Goal: Task Accomplishment & Management: Manage account settings

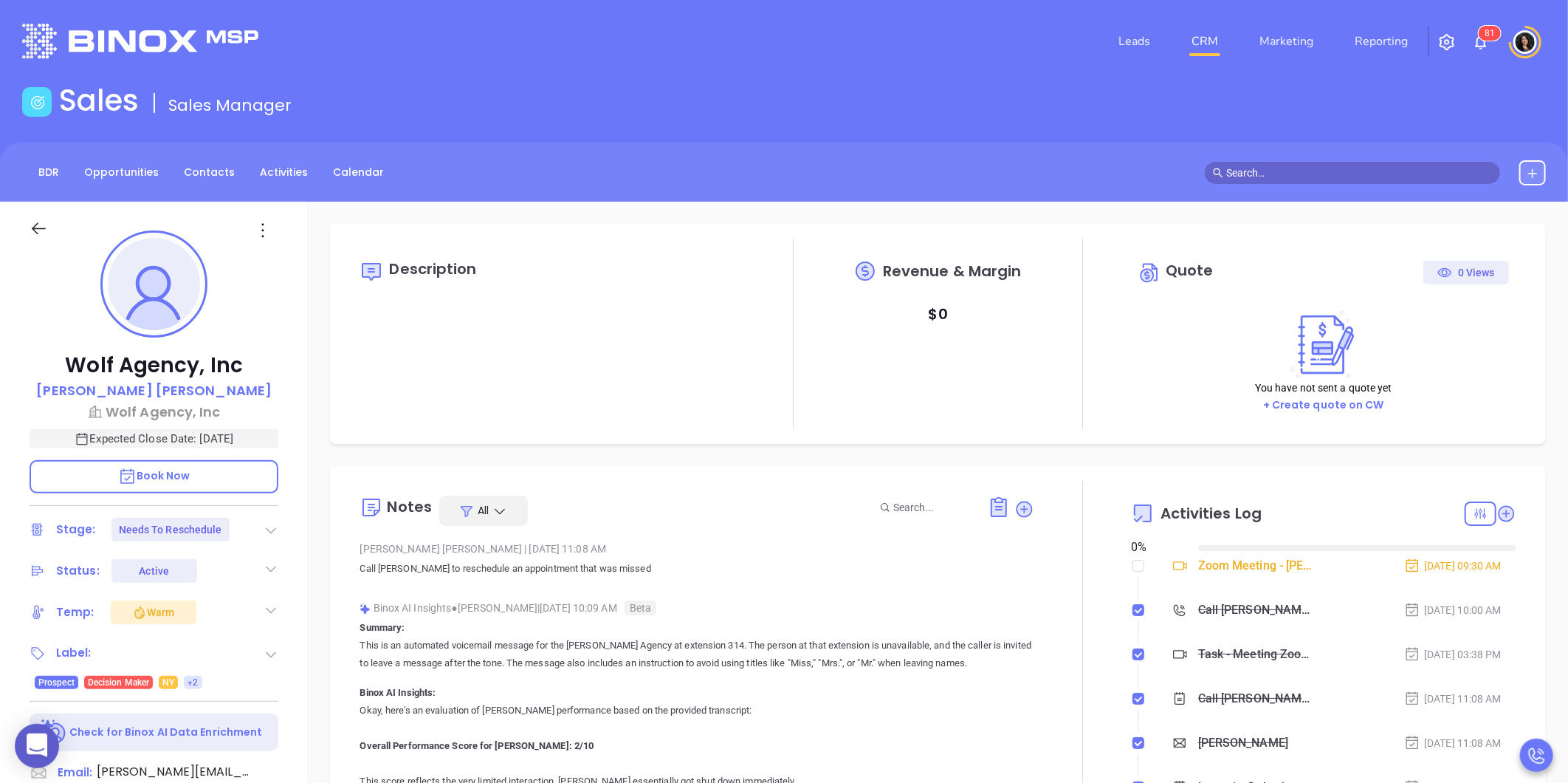
type input "[DATE]"
type input "[PERSON_NAME]"
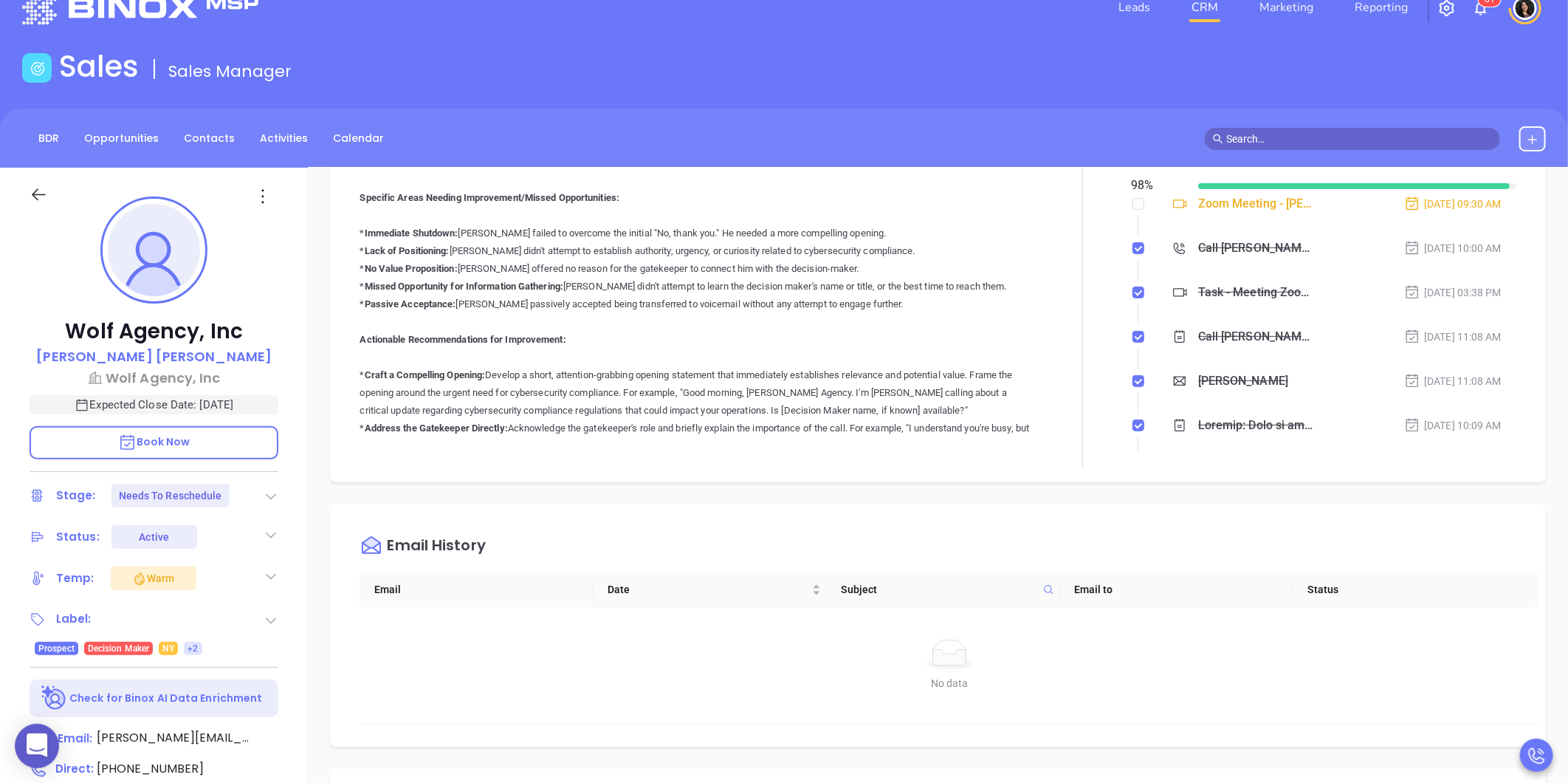
scroll to position [82, 0]
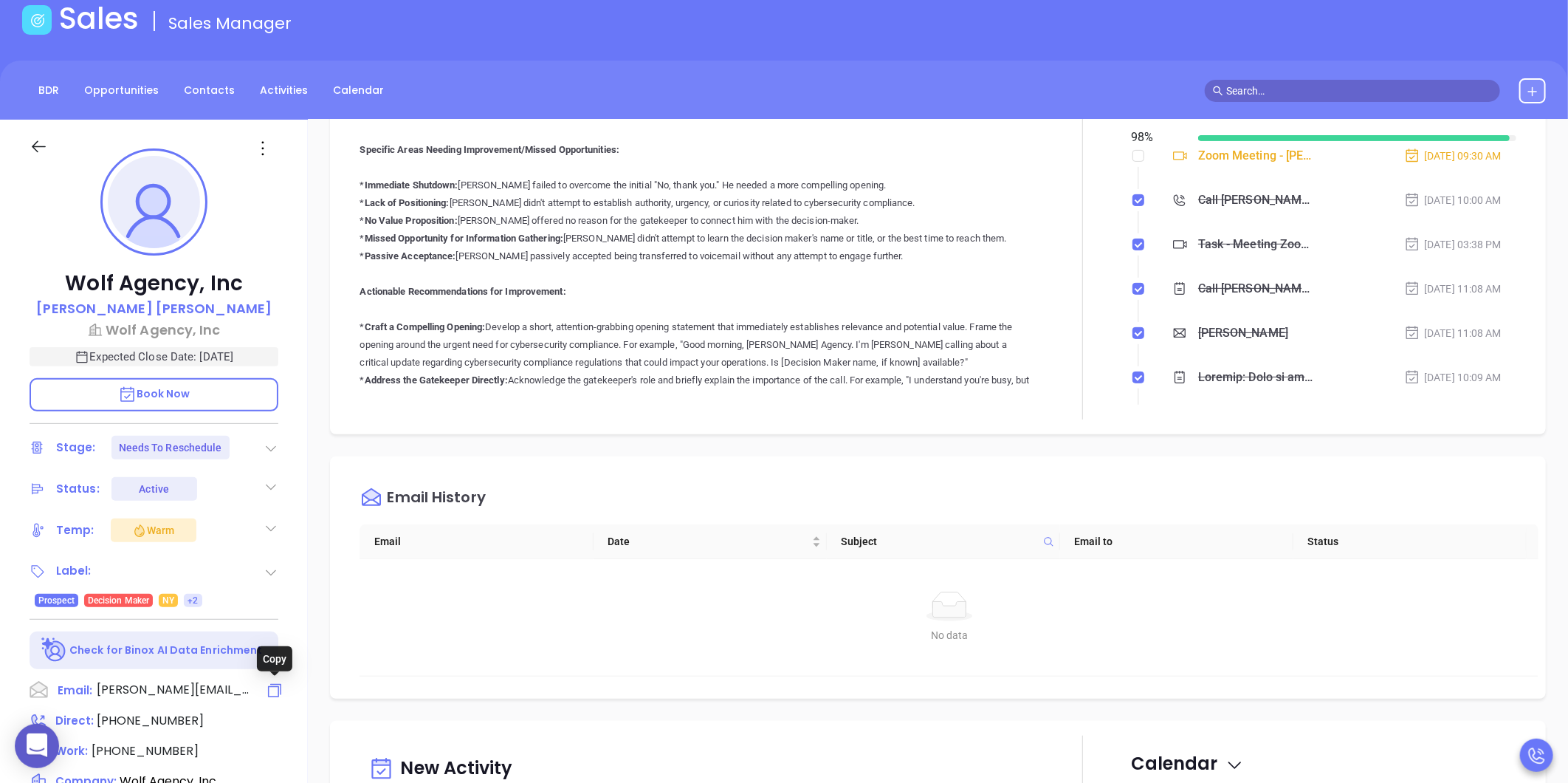
click at [274, 689] on icon at bounding box center [274, 690] width 18 height 18
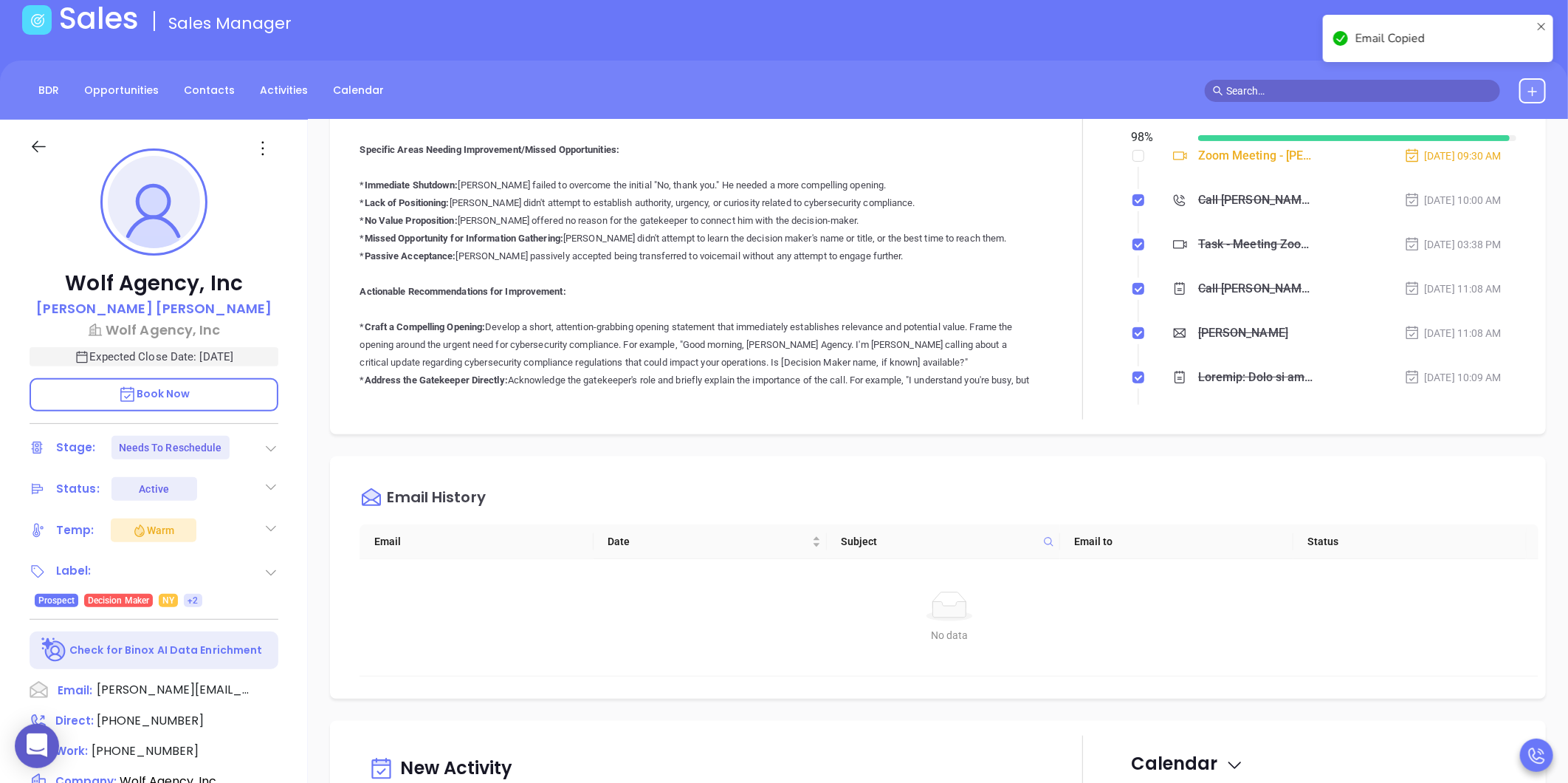
scroll to position [928, 0]
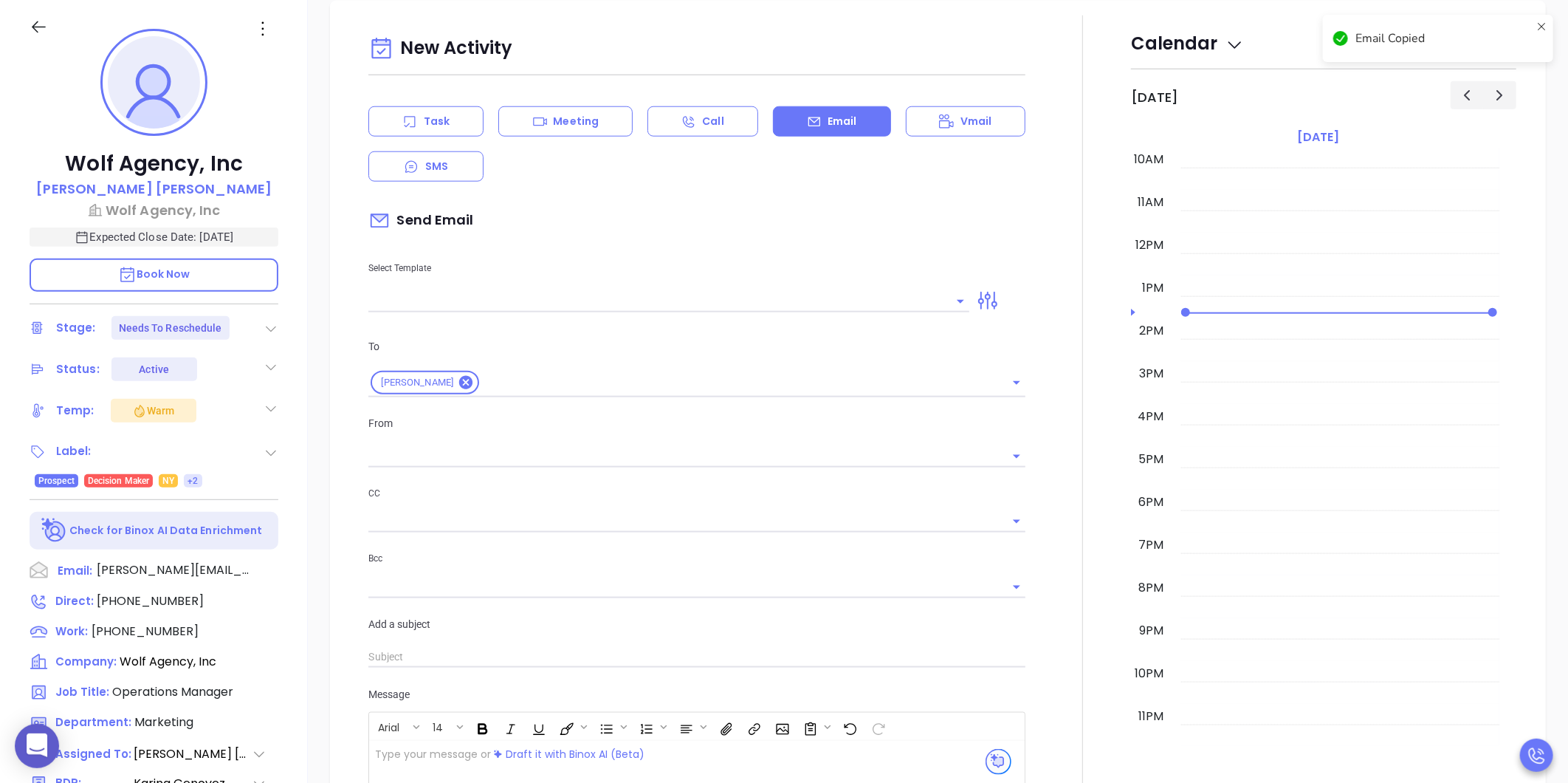
type input "[PERSON_NAME]"
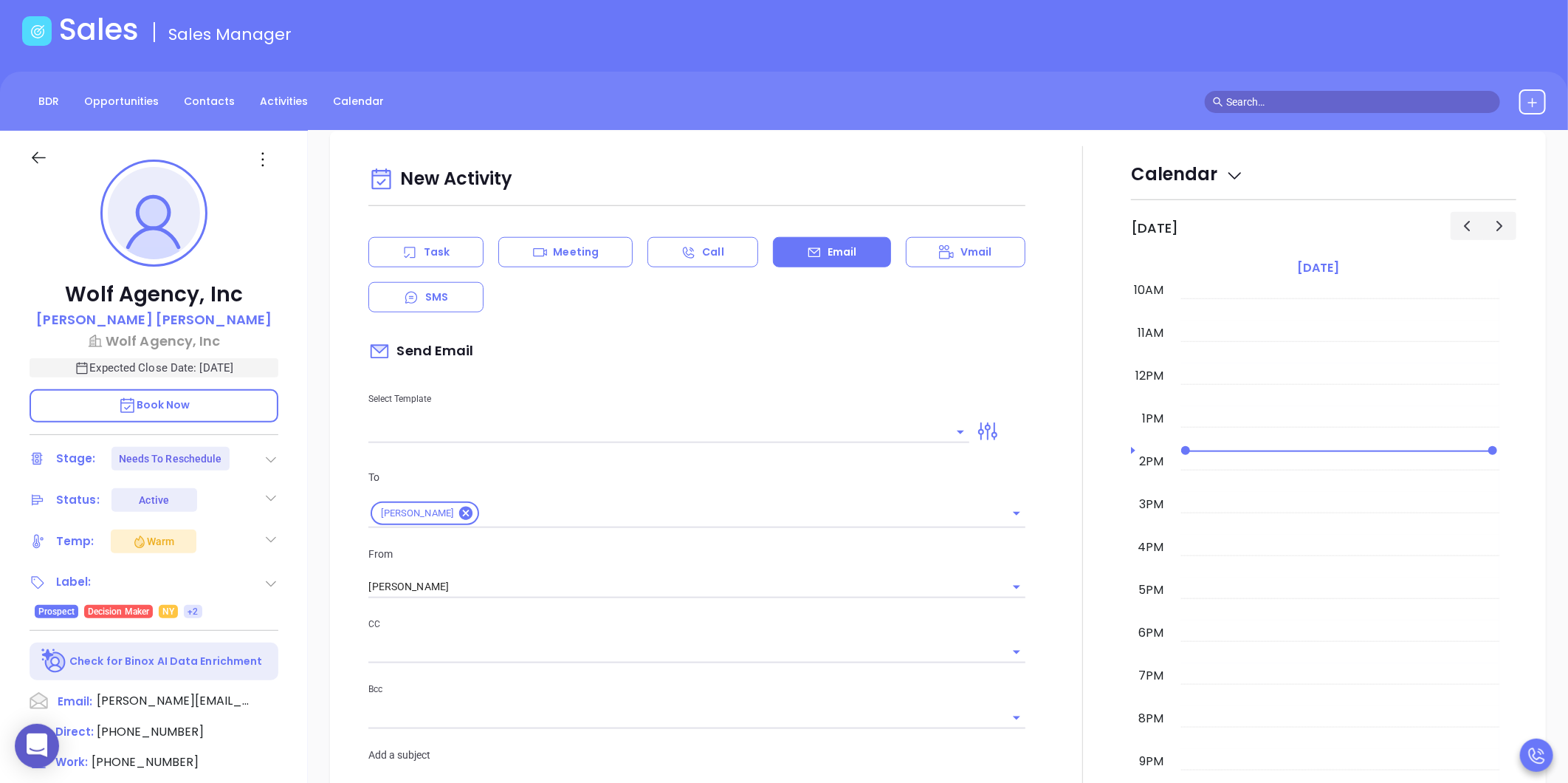
scroll to position [0, 0]
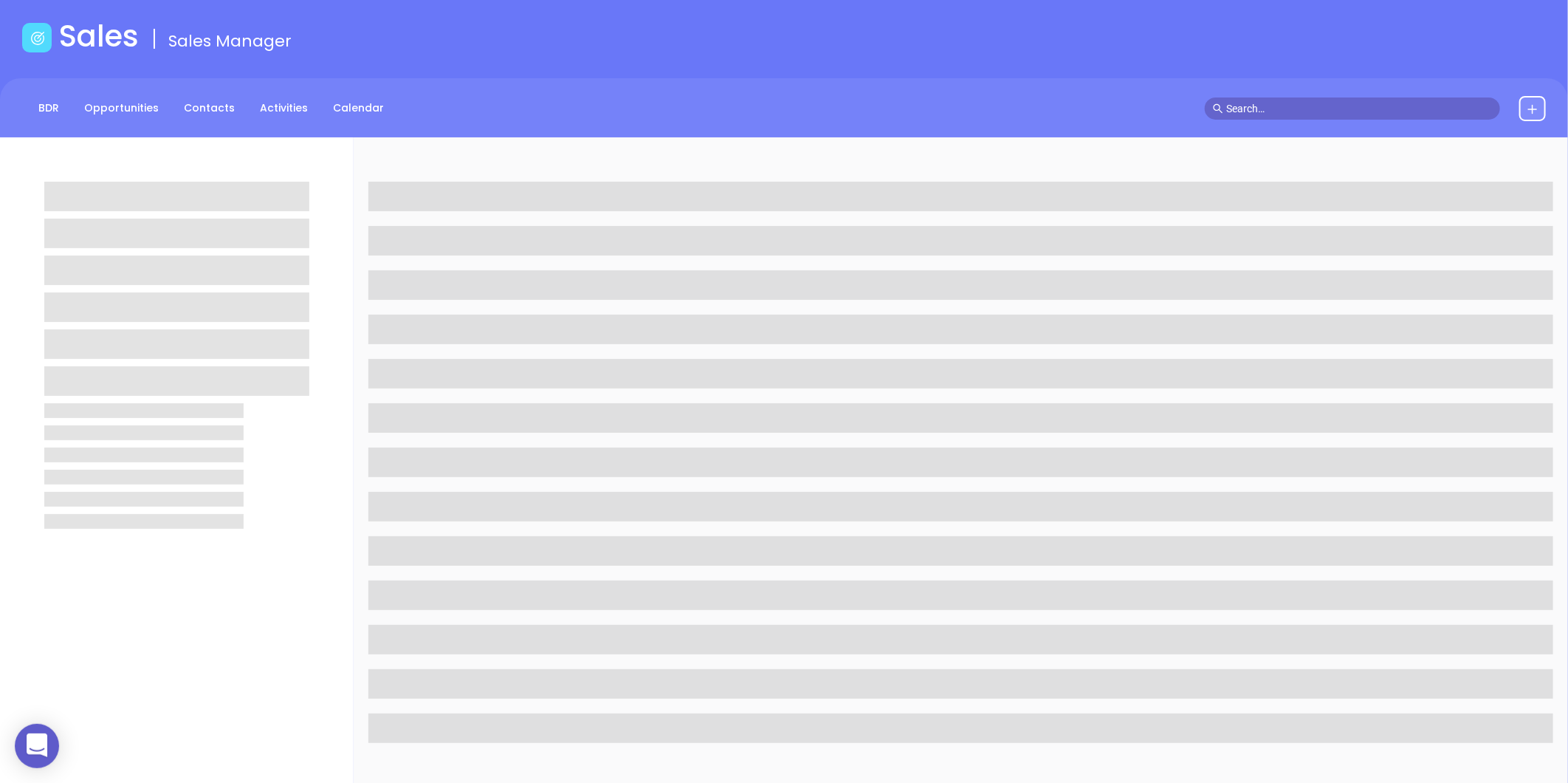
scroll to position [82, 0]
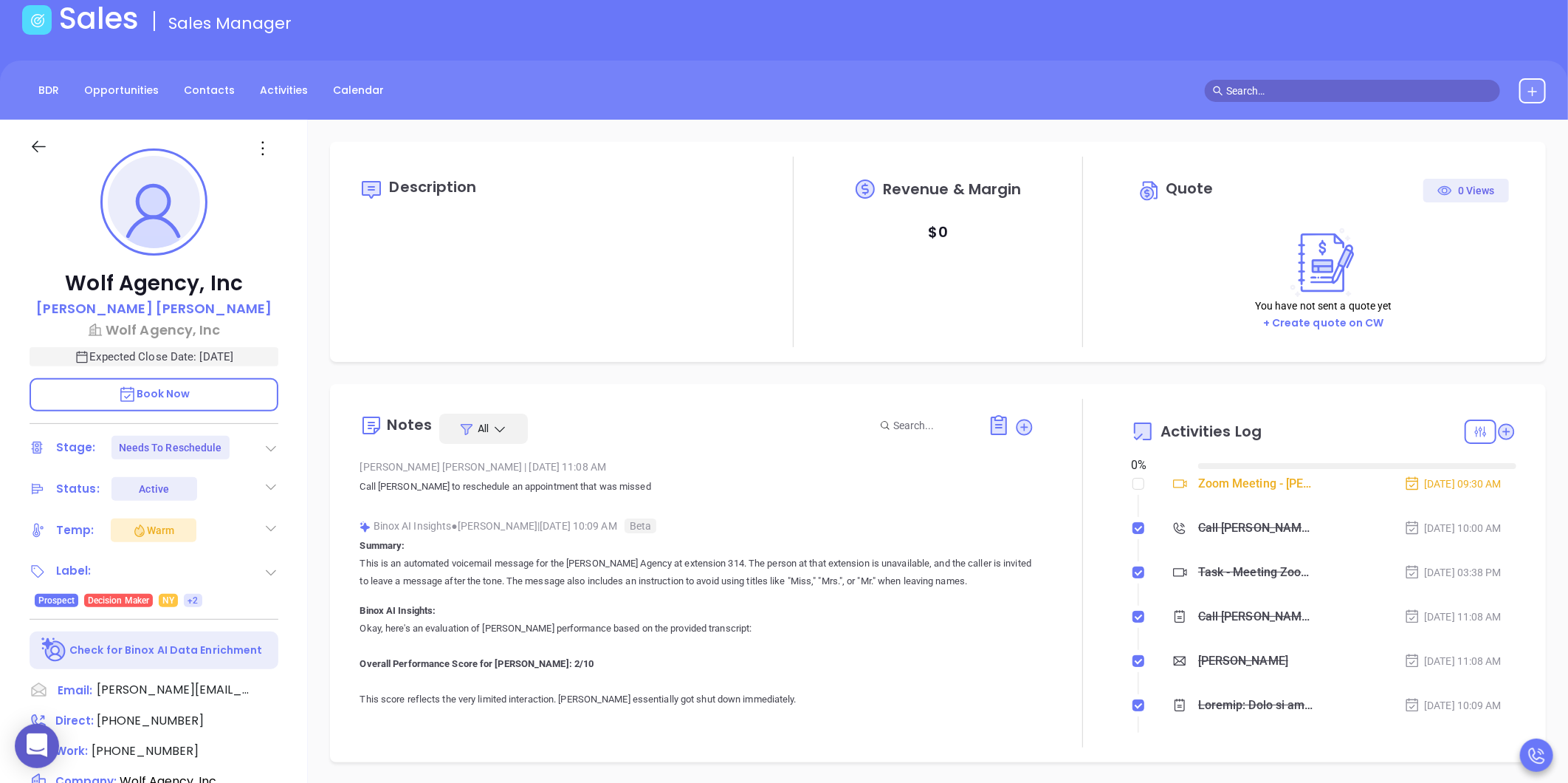
type input "[DATE]"
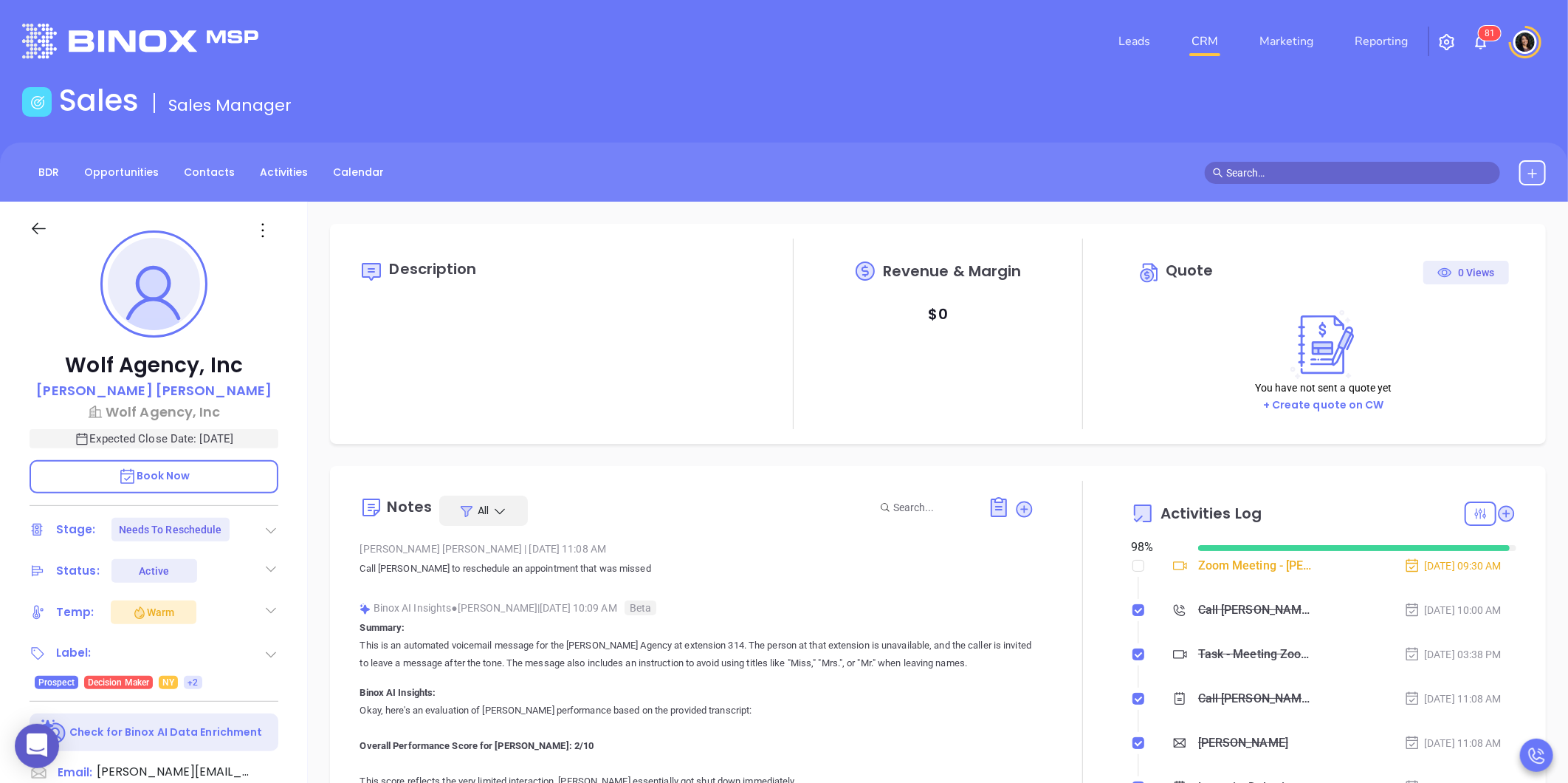
scroll to position [429, 0]
click at [308, 682] on div "Description Revenue & Margin $ 0 Quote 0 Views You have not sent a quote yet + …" at bounding box center [938, 719] width 1260 height 1034
type input "[PERSON_NAME]"
